Goal: Task Accomplishment & Management: Use online tool/utility

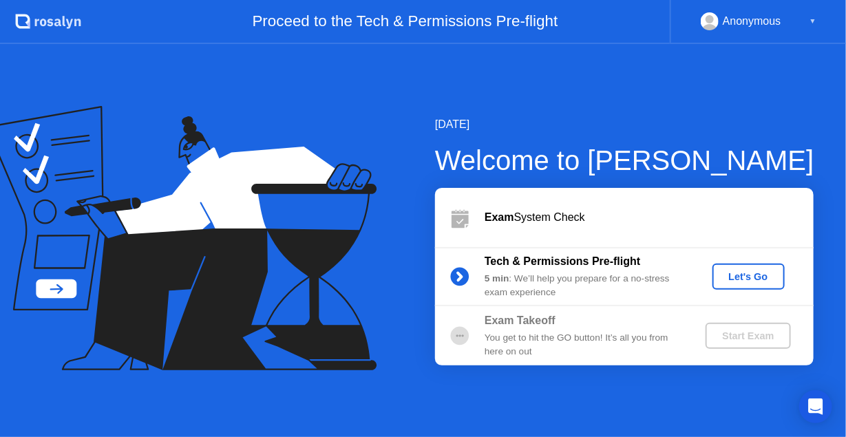
click at [751, 280] on div "Let's Go" at bounding box center [748, 276] width 61 height 11
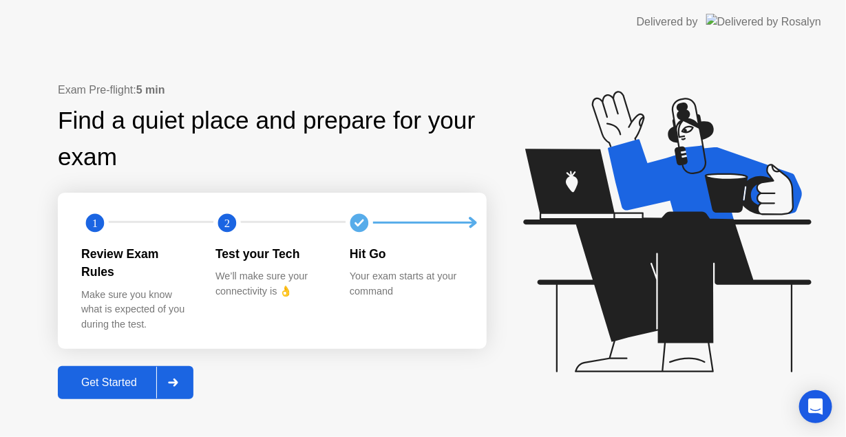
click at [129, 377] on div "Get Started" at bounding box center [109, 383] width 94 height 12
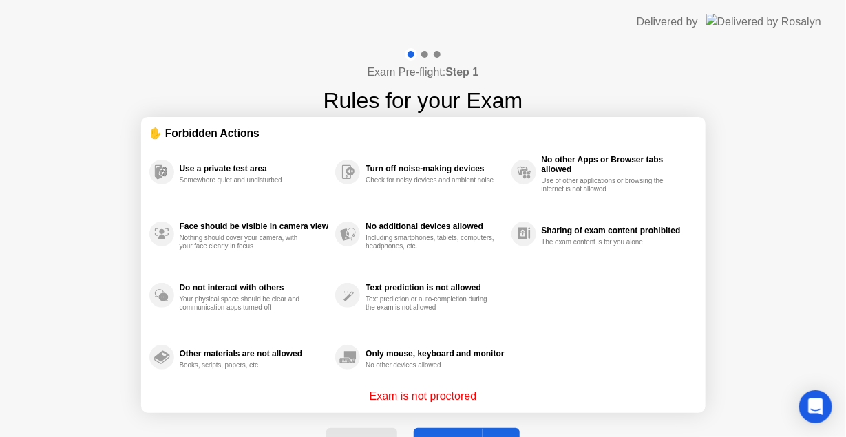
click at [472, 431] on button "Got it" at bounding box center [467, 444] width 106 height 33
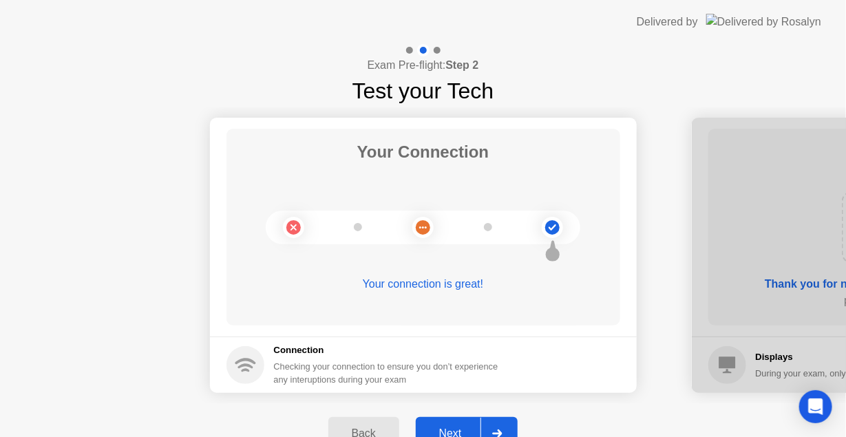
click at [441, 424] on button "Next" at bounding box center [467, 433] width 103 height 33
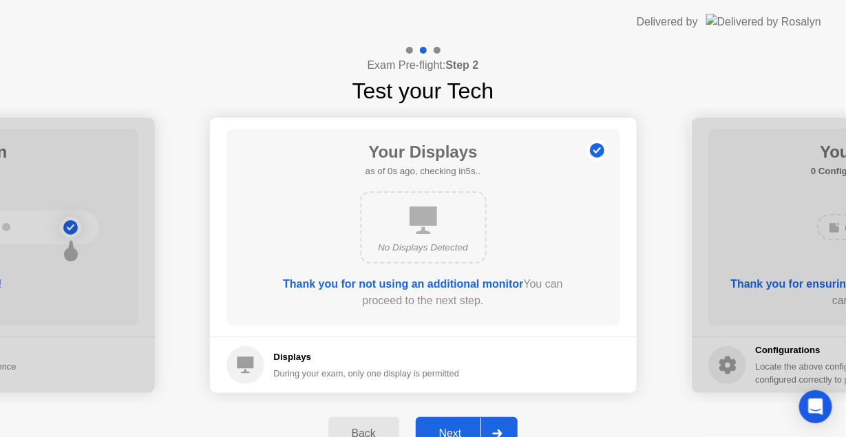
click at [463, 424] on button "Next" at bounding box center [467, 433] width 103 height 33
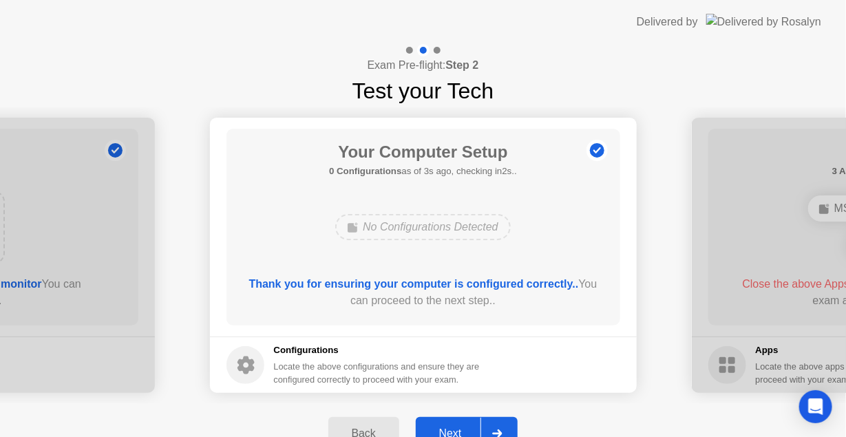
click at [465, 423] on button "Next" at bounding box center [467, 433] width 103 height 33
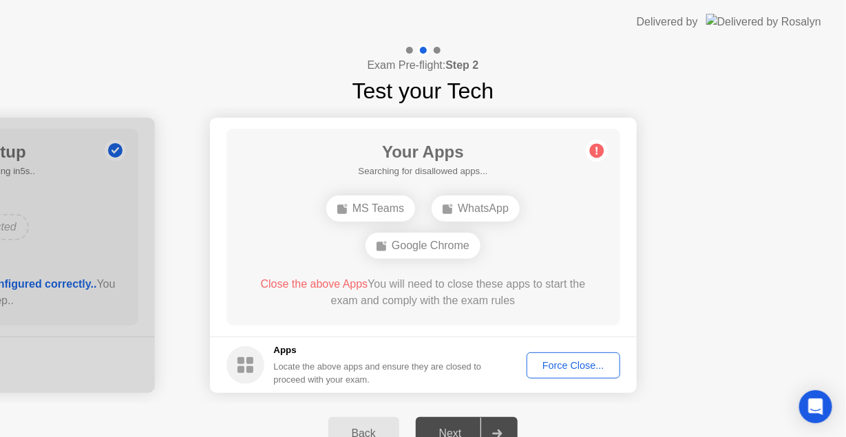
click at [556, 281] on div "Close the above Apps You will need to close these apps to start the exam and co…" at bounding box center [423, 292] width 355 height 33
click at [571, 366] on div "Force Close..." at bounding box center [574, 365] width 84 height 11
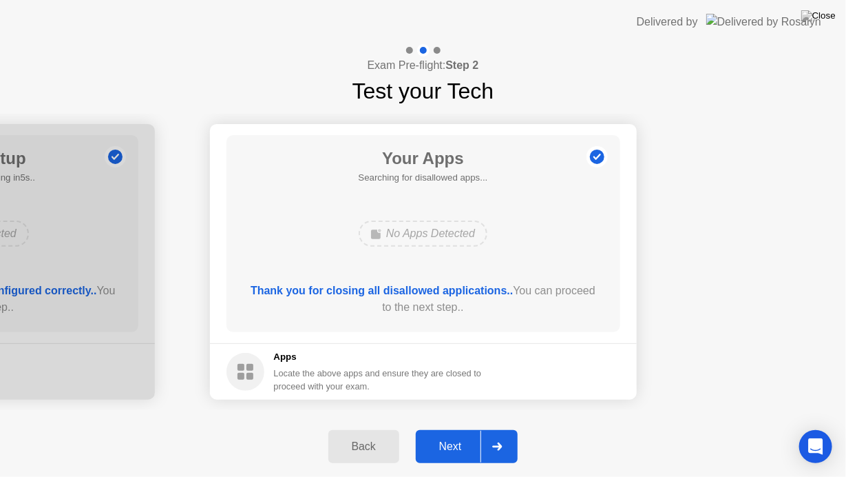
click at [467, 437] on div "Next" at bounding box center [450, 446] width 61 height 12
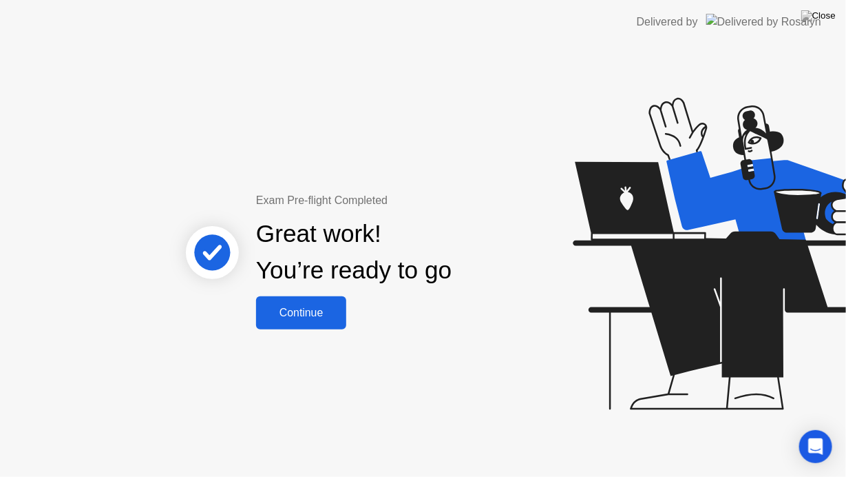
click at [328, 313] on div "Continue" at bounding box center [301, 312] width 82 height 12
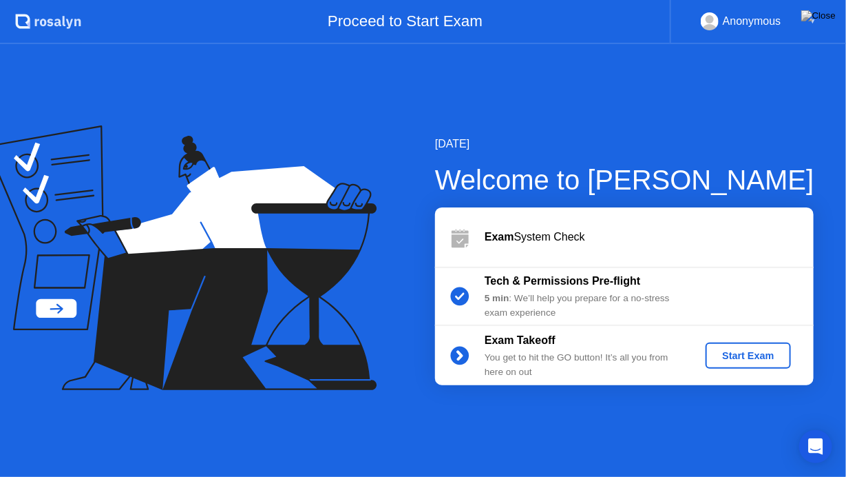
click at [712, 358] on div "Start Exam" at bounding box center [748, 355] width 74 height 11
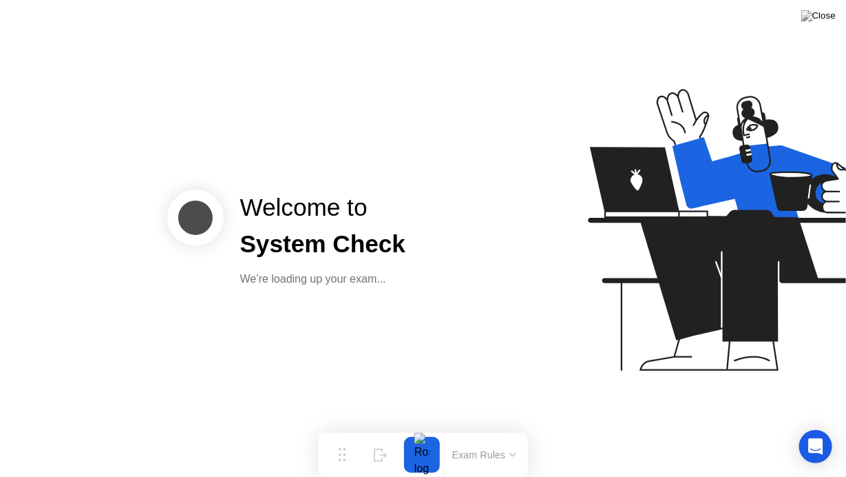
click at [441, 437] on div "Exam Rules" at bounding box center [484, 454] width 88 height 44
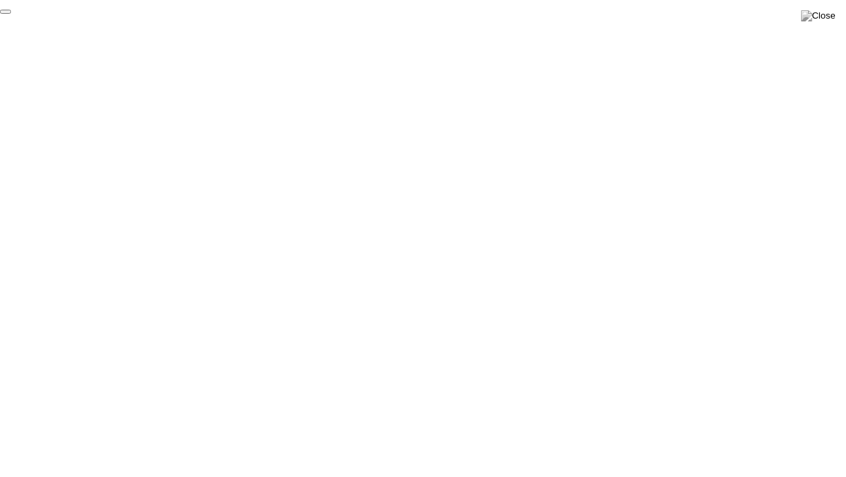
click div "End Proctoring Session"
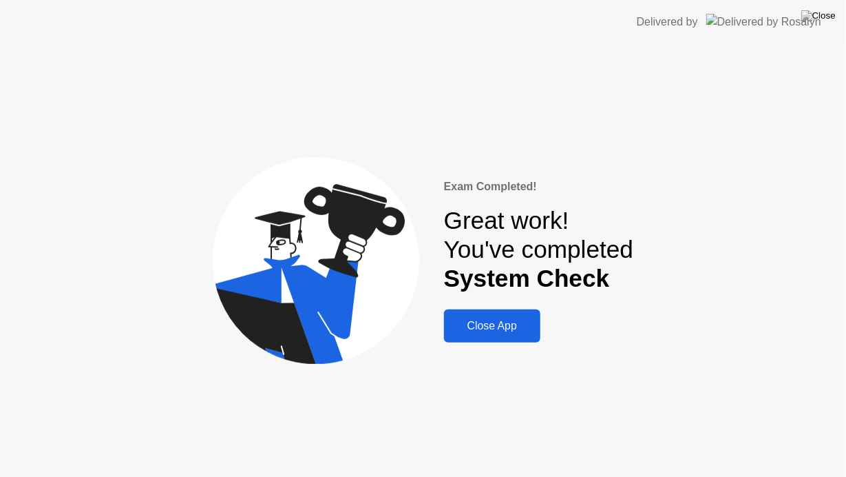
click at [511, 339] on button "Close App" at bounding box center [492, 325] width 96 height 33
